Goal: Task Accomplishment & Management: Manage account settings

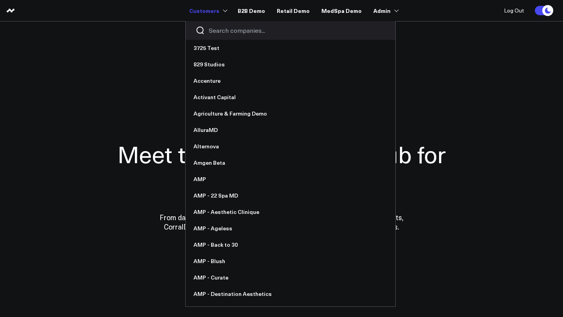
click at [224, 29] on input "Search companies input" at bounding box center [297, 30] width 177 height 9
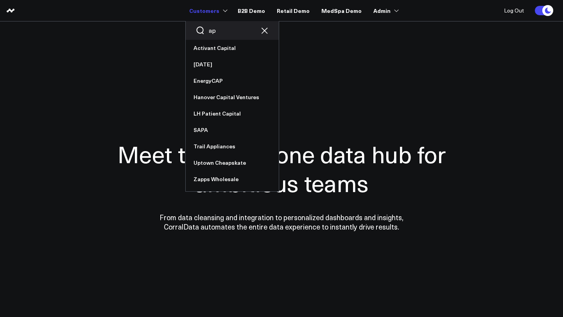
type input "a"
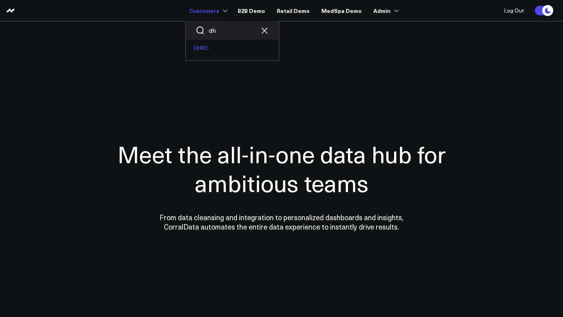
type input "dh"
click at [211, 50] on link "DHRC" at bounding box center [232, 48] width 93 height 16
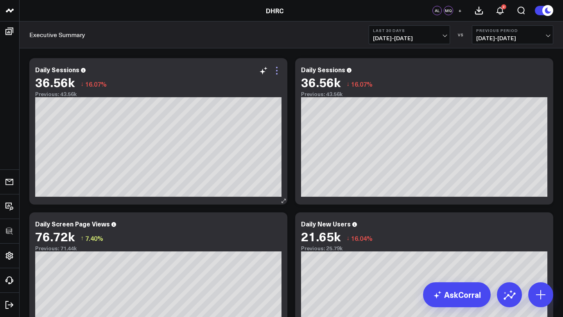
click at [278, 68] on icon at bounding box center [276, 70] width 9 height 9
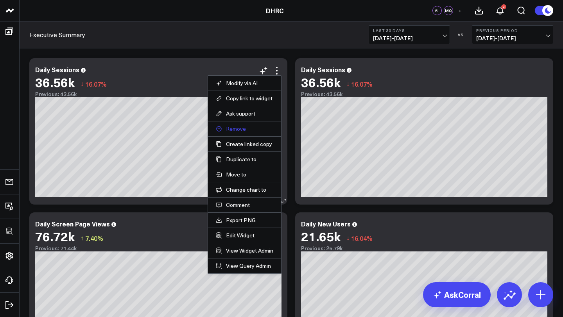
click at [238, 132] on button "Remove" at bounding box center [244, 128] width 57 height 7
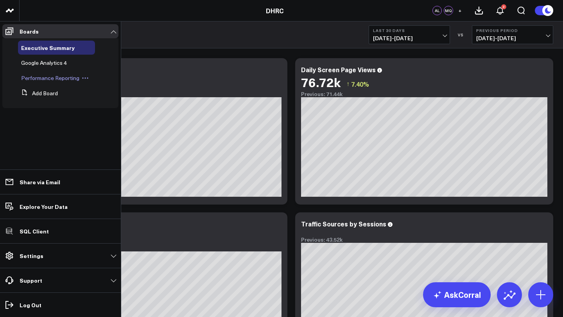
click at [48, 77] on span "Performance Reporting" at bounding box center [50, 77] width 58 height 7
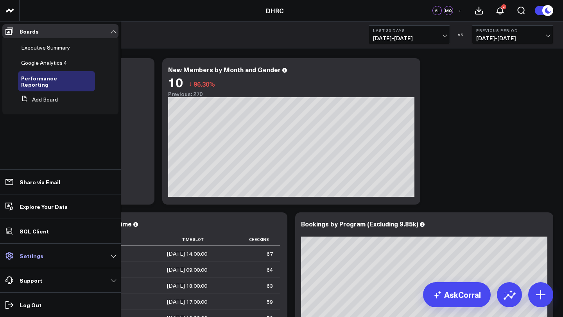
click at [50, 256] on link "Settings" at bounding box center [60, 256] width 116 height 14
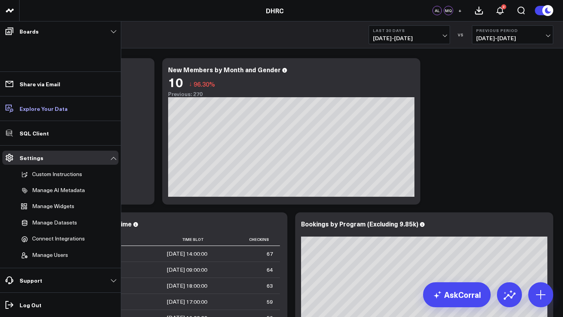
click at [39, 107] on p "Explore Your Data" at bounding box center [44, 109] width 48 height 6
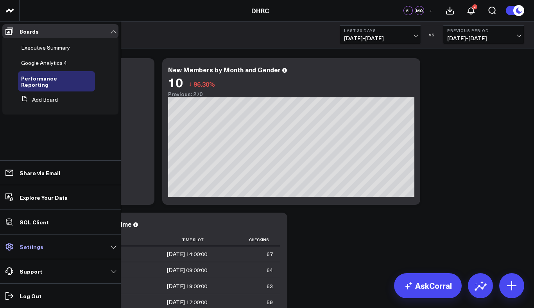
click at [42, 249] on link "Settings" at bounding box center [60, 247] width 116 height 14
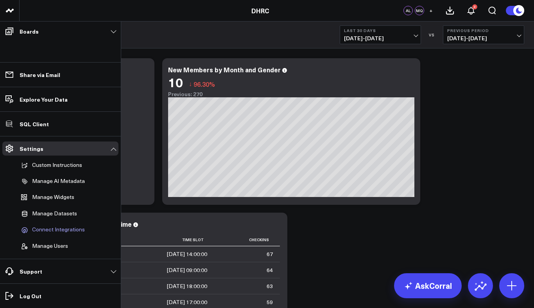
click at [55, 230] on span "Connect Integrations" at bounding box center [58, 229] width 53 height 7
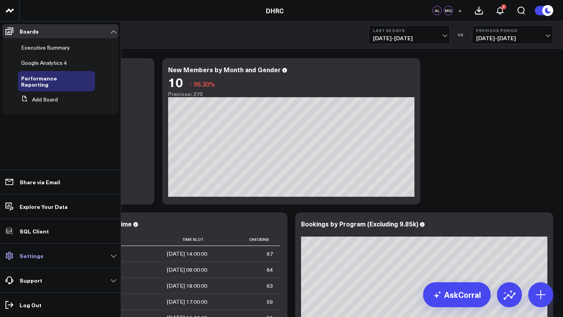
click at [39, 259] on p "Settings" at bounding box center [32, 256] width 24 height 6
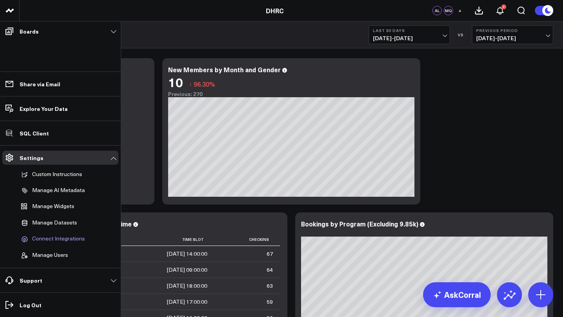
click at [50, 240] on span "Connect Integrations" at bounding box center [58, 239] width 53 height 7
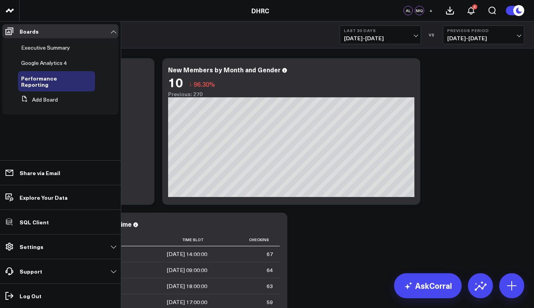
click at [54, 252] on link "Settings" at bounding box center [60, 247] width 116 height 14
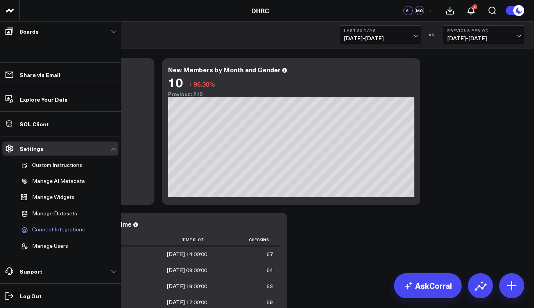
click at [53, 231] on span "Connect Integrations" at bounding box center [58, 229] width 53 height 7
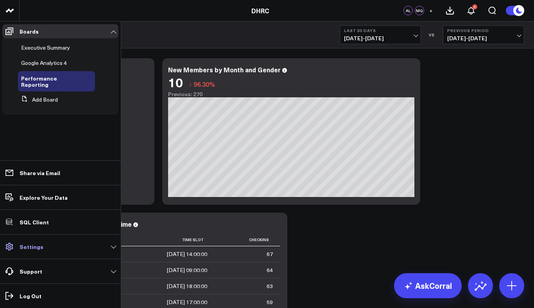
click at [42, 245] on link "Settings" at bounding box center [60, 247] width 116 height 14
click at [32, 245] on p "Settings" at bounding box center [32, 246] width 24 height 6
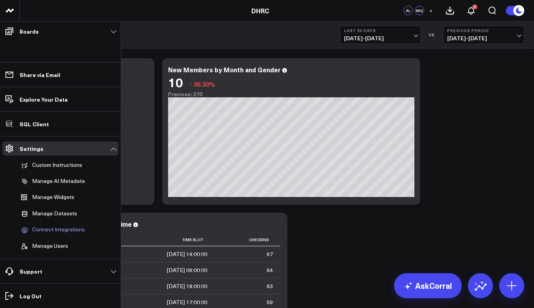
click at [45, 228] on span "Connect Integrations" at bounding box center [58, 229] width 53 height 7
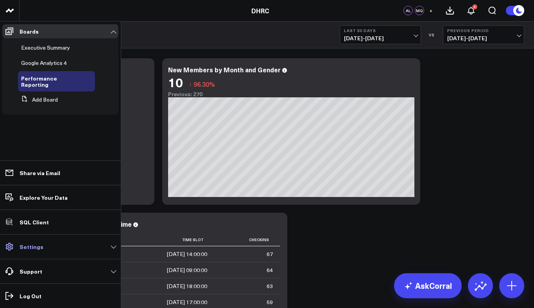
click at [47, 250] on link "Settings" at bounding box center [60, 247] width 116 height 14
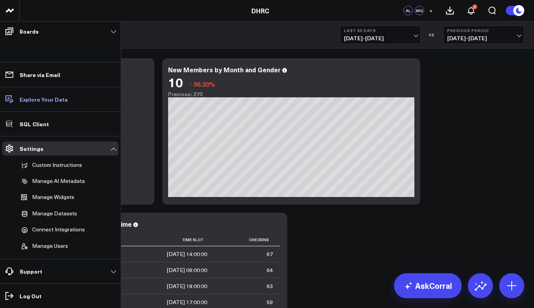
click at [48, 96] on p "Explore Your Data" at bounding box center [44, 99] width 48 height 6
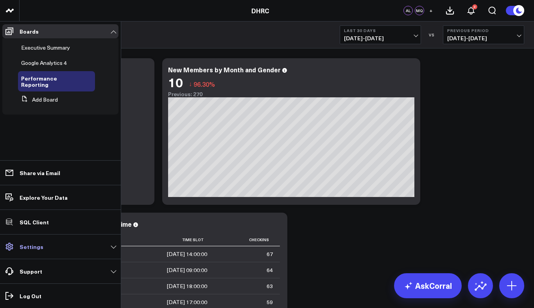
click at [31, 245] on p "Settings" at bounding box center [32, 246] width 24 height 6
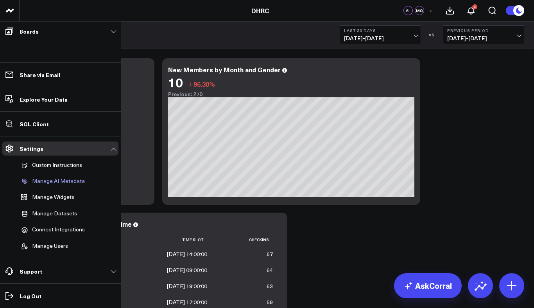
click at [59, 181] on p "Manage AI Metadata" at bounding box center [58, 181] width 53 height 7
